Goal: Communication & Community: Answer question/provide support

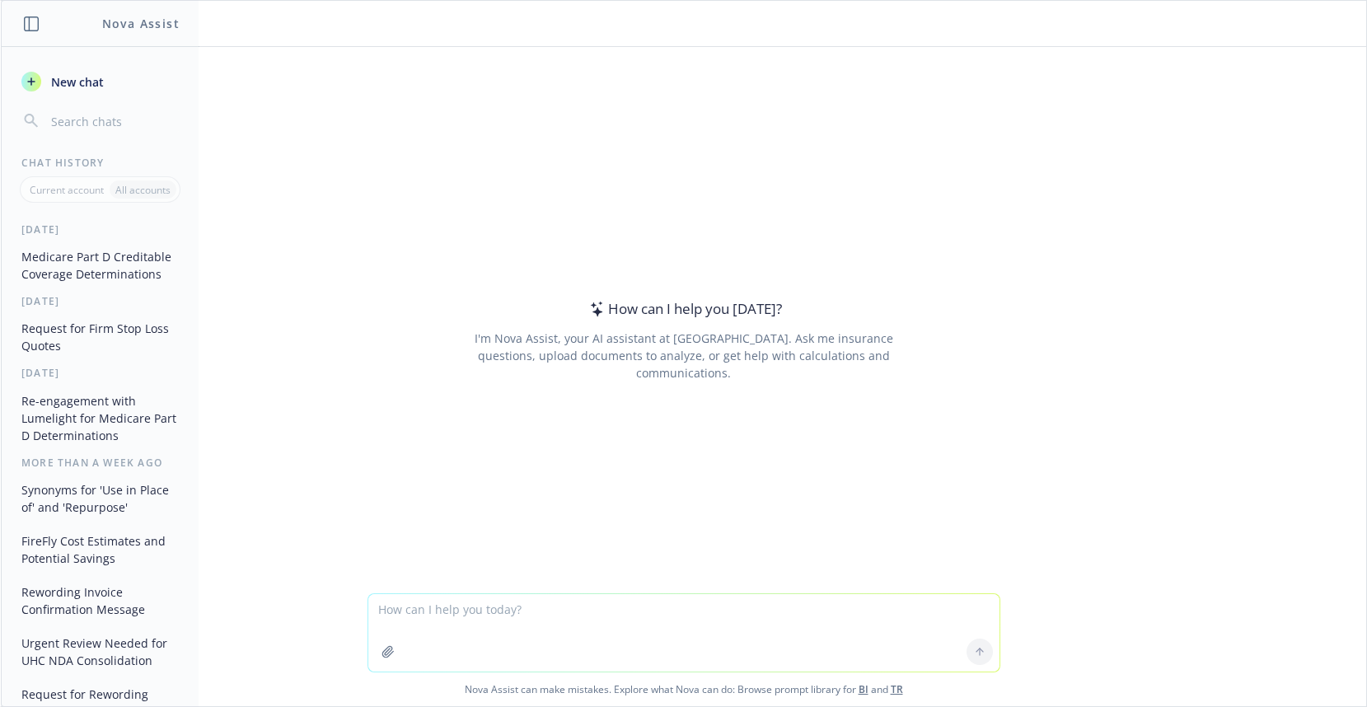
click at [436, 623] on textarea at bounding box center [683, 632] width 631 height 77
paste textarea "We met with the Merdianlink team last week and they are seriously considering s…"
type textarea "We met with the Merdianlink team last week and they are seriously considering s…"
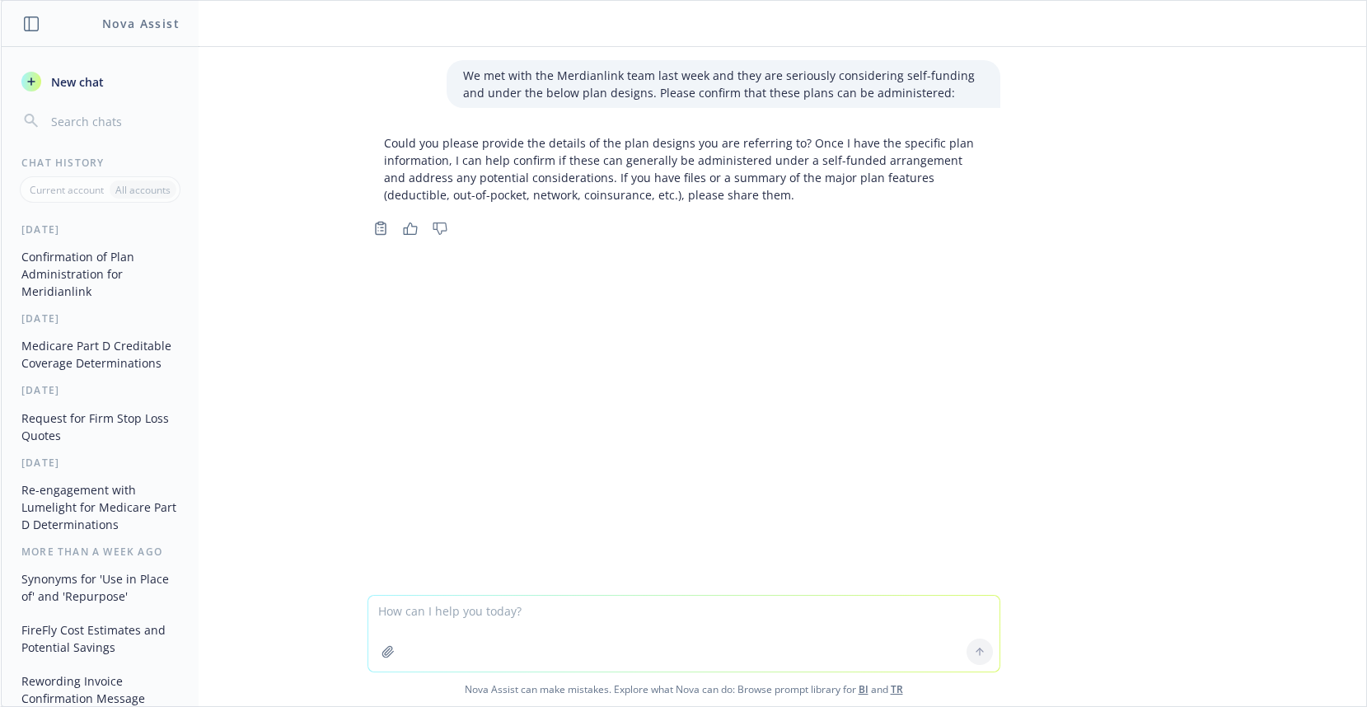
click at [392, 610] on textarea at bounding box center [683, 634] width 631 height 76
paste textarea "We met with the Merdianlink team last week and they are seriously considering s…"
type textarea "reword We met with the Merdianlink team last week and they are seriously consid…"
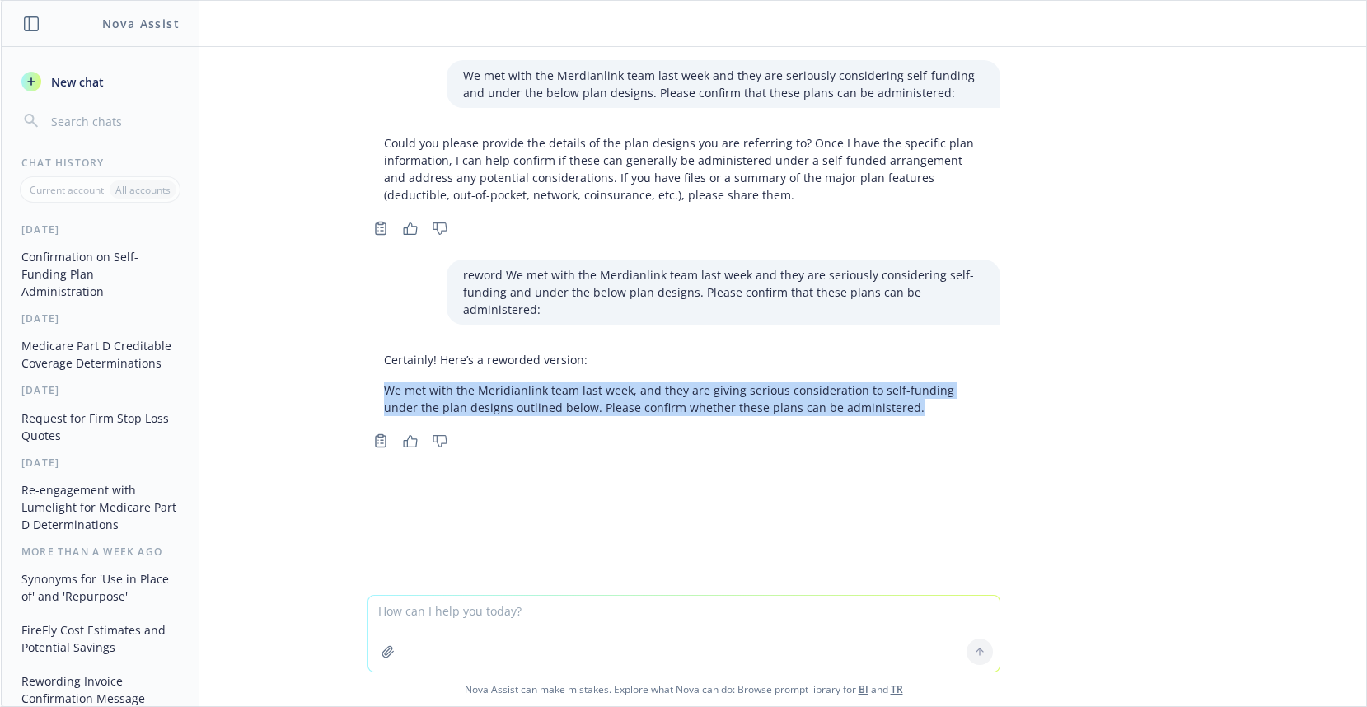
drag, startPoint x: 382, startPoint y: 377, endPoint x: 895, endPoint y: 381, distance: 513.2
click at [895, 381] on p "We met with the Meridianlink team last week, and they are giving serious consid…" at bounding box center [684, 398] width 600 height 35
copy p "We met with the Meridianlink team last week, and they are giving serious consid…"
click at [432, 610] on textarea at bounding box center [683, 634] width 631 height 76
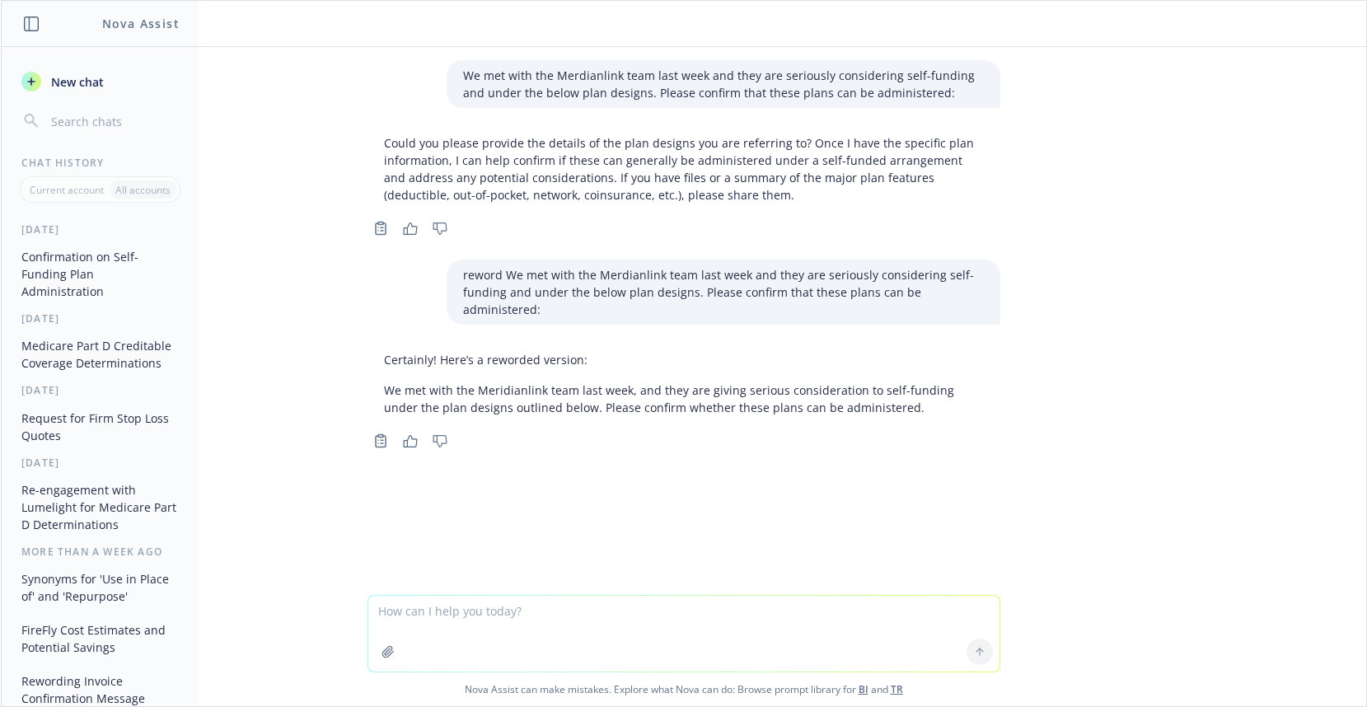
click at [414, 611] on textarea at bounding box center [683, 634] width 631 height 76
paste textarea "Please let us know as soon as possible but no later than [DATE] afternoon that …"
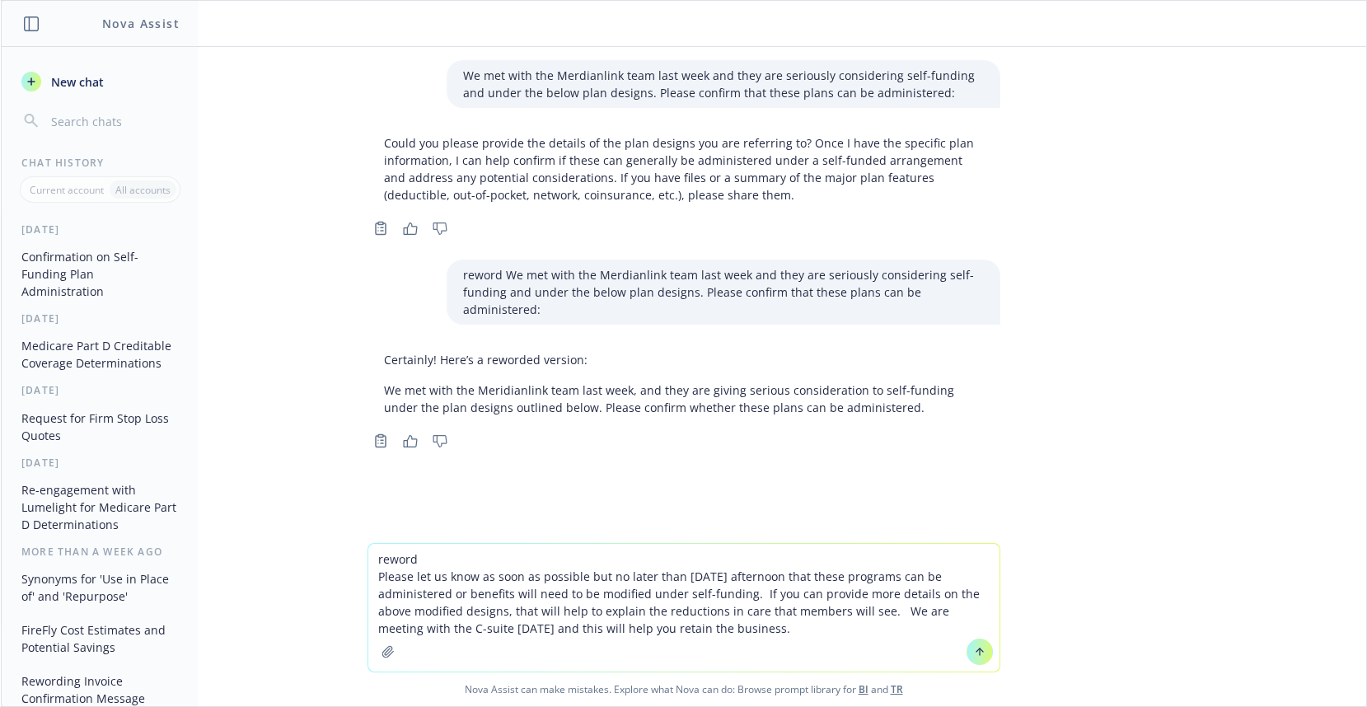
type textarea "reword Please let us know as soon as possible but no later than [DATE] afternoo…"
click at [760, 633] on textarea "reword Please let us know as soon as possible but no later than [DATE] afternoo…" at bounding box center [683, 608] width 631 height 128
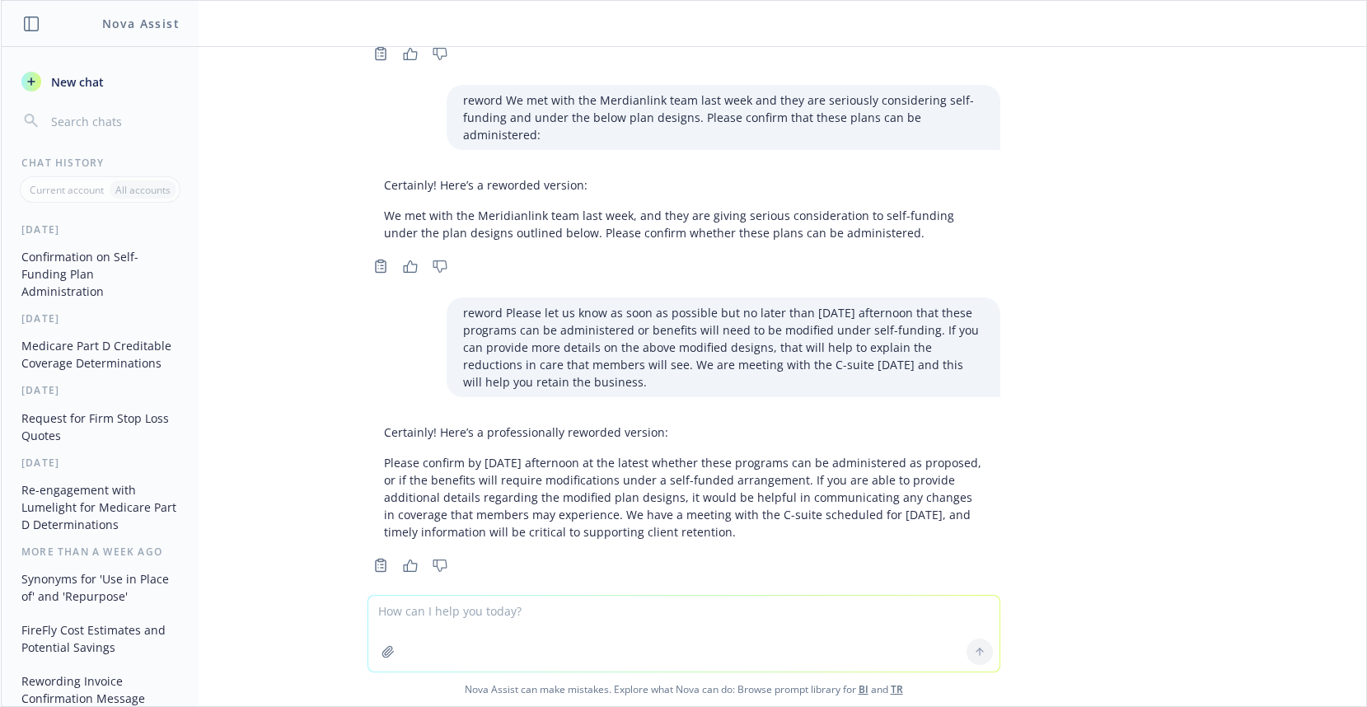
scroll to position [179, 0]
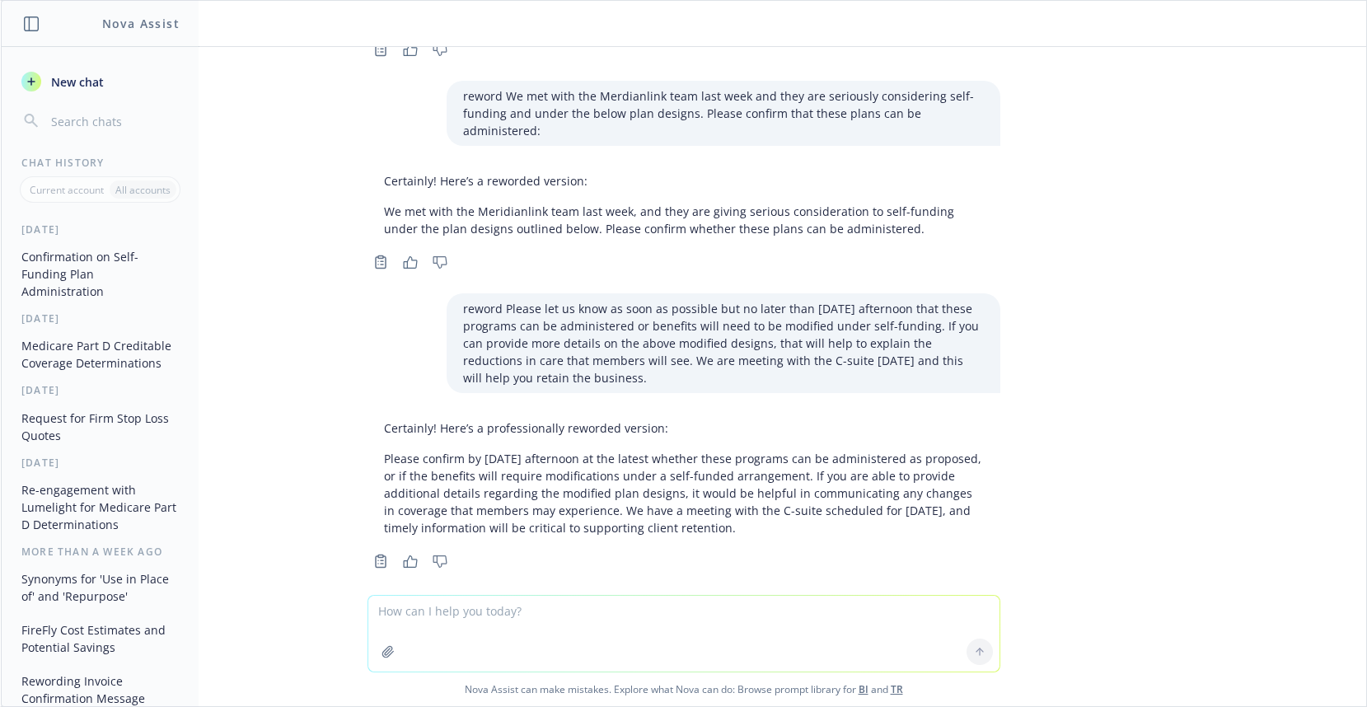
drag, startPoint x: 371, startPoint y: 438, endPoint x: 681, endPoint y: 511, distance: 318.9
click at [681, 511] on p "Please confirm by [DATE] afternoon at the latest whether these programs can be …" at bounding box center [684, 493] width 600 height 86
copy p "Please confirm by [DATE] afternoon at the latest whether these programs can be …"
